Goal: Browse casually: Explore the website without a specific task or goal

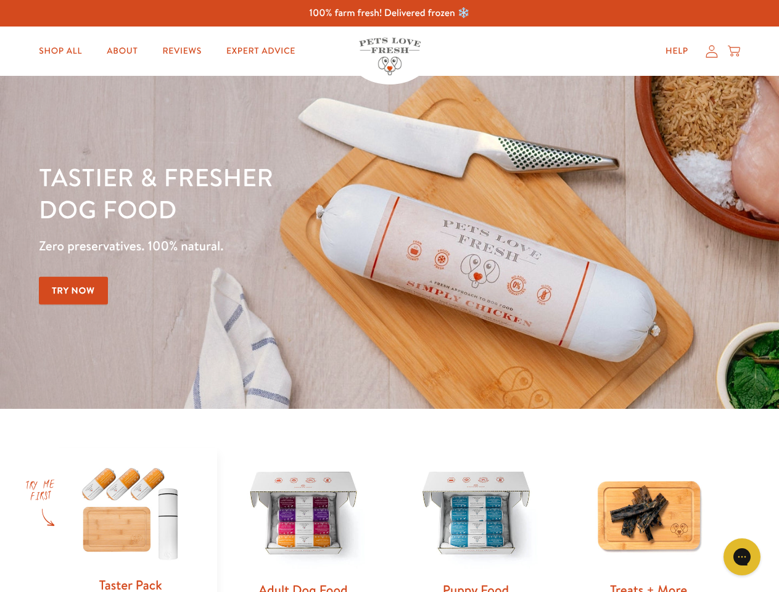
click at [389, 296] on div "Tastier & fresher dog food Zero preservatives. 100% natural. Try Now" at bounding box center [273, 242] width 468 height 163
click at [742, 557] on icon "Gorgias live chat" at bounding box center [742, 557] width 12 height 12
